Goal: Task Accomplishment & Management: Manage account settings

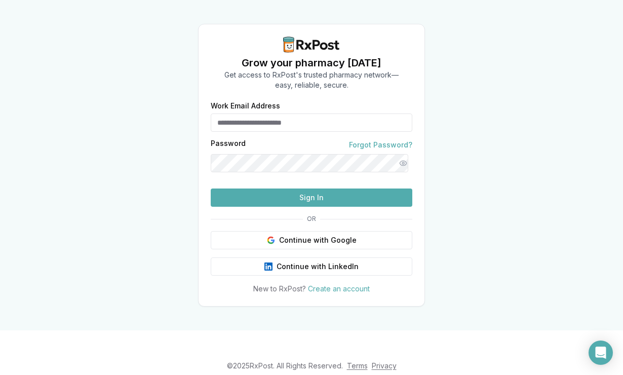
type input "**********"
click at [271, 207] on button "Sign In" at bounding box center [311, 197] width 201 height 18
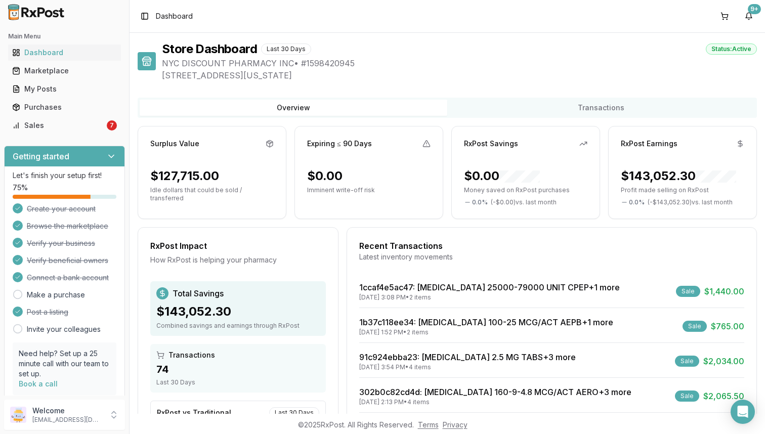
click at [104, 134] on div "Main Menu Dashboard Marketplace My Posts Purchases Sales 7" at bounding box center [64, 80] width 129 height 113
click at [104, 130] on link "Sales 7" at bounding box center [64, 125] width 113 height 18
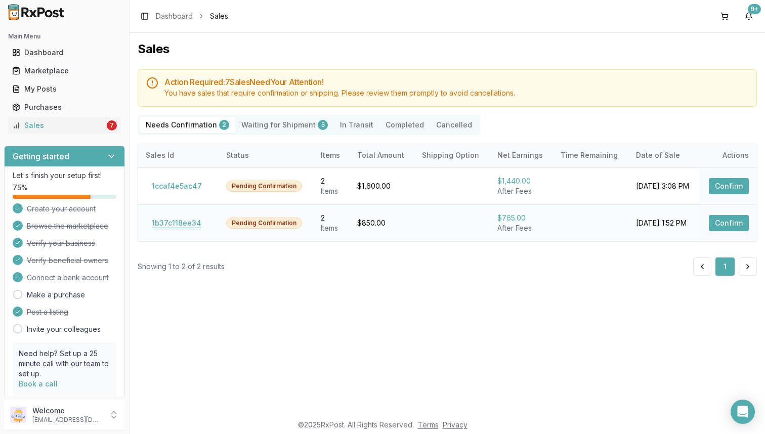
click at [173, 224] on button "1b37c118ee34" at bounding box center [177, 223] width 62 height 16
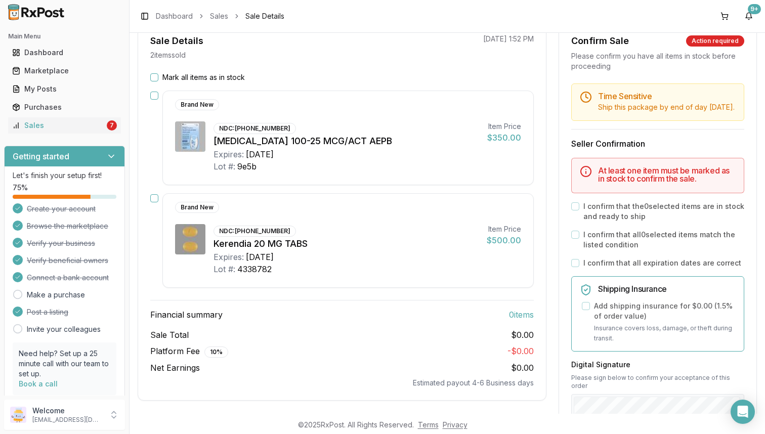
scroll to position [102, 0]
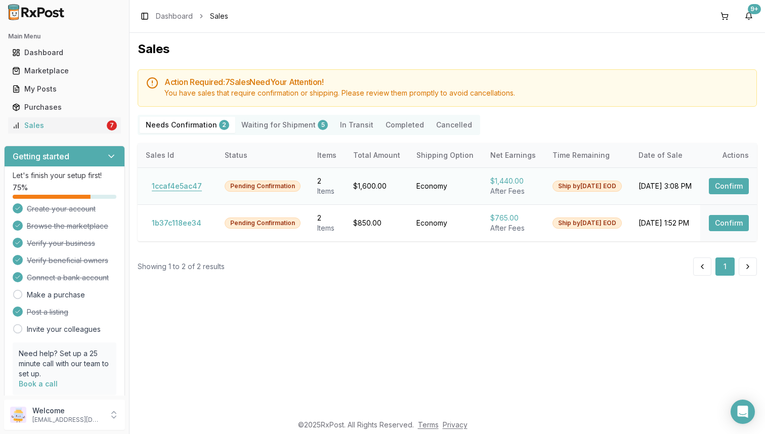
click at [161, 185] on button "1ccaf4e5ac47" at bounding box center [177, 186] width 62 height 16
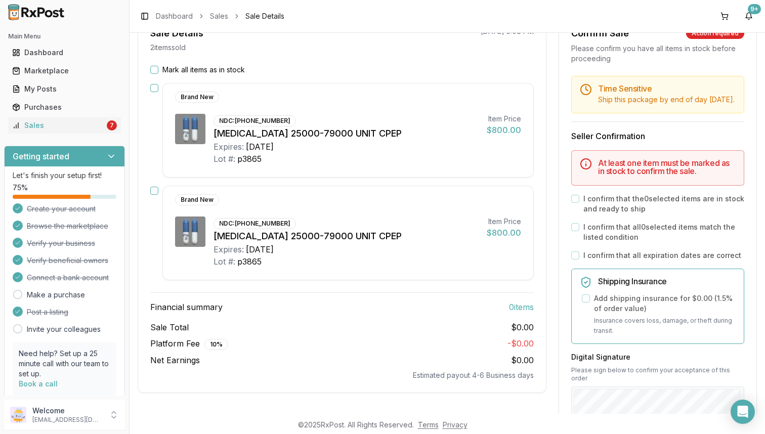
scroll to position [109, 0]
